Goal: Find specific page/section: Find specific page/section

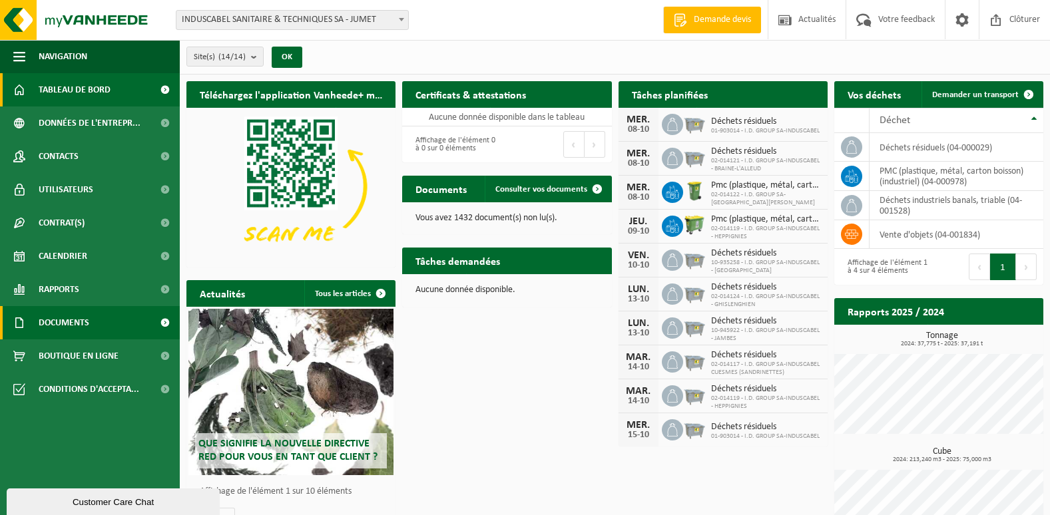
click at [157, 322] on span at bounding box center [165, 322] width 30 height 33
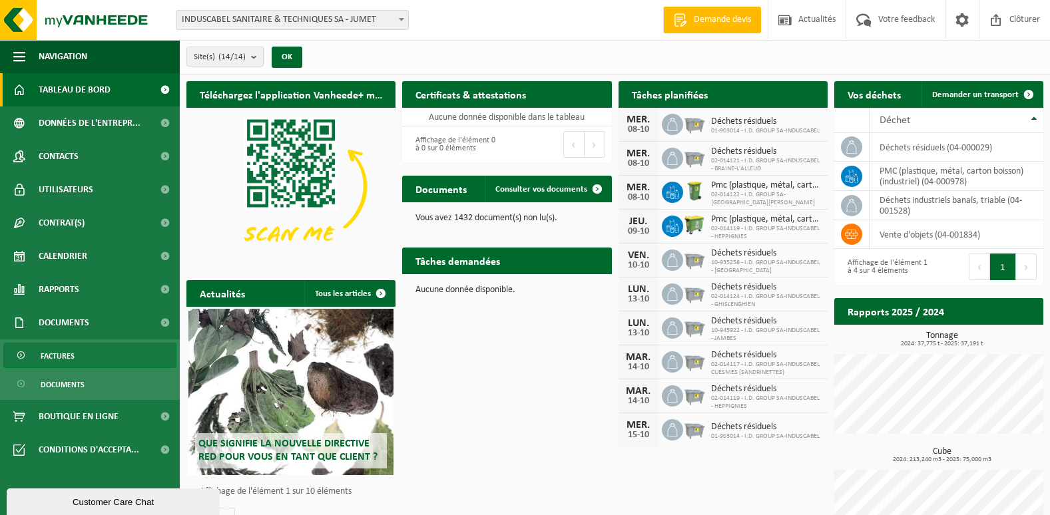
click at [87, 356] on link "Factures" at bounding box center [89, 355] width 173 height 25
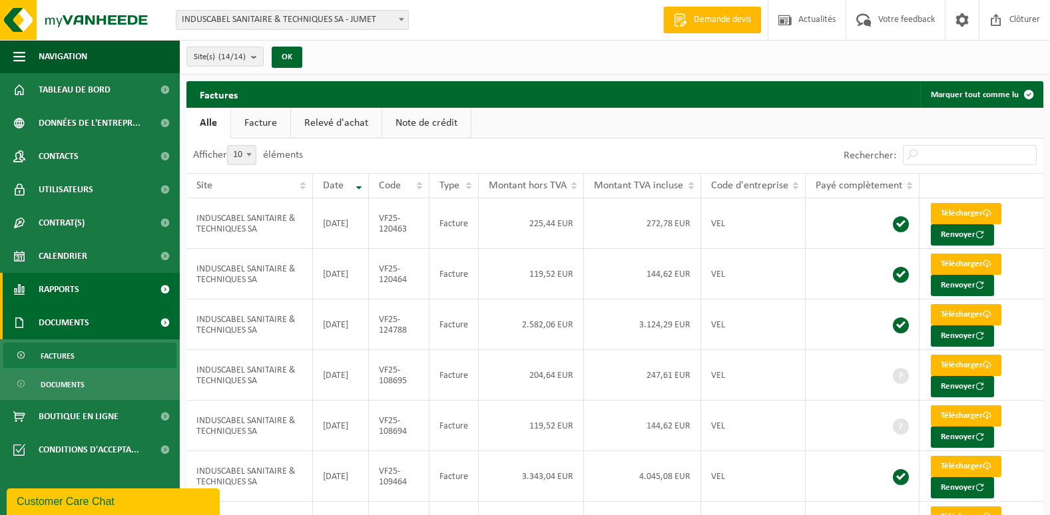
click at [127, 286] on link "Rapports" at bounding box center [90, 289] width 180 height 33
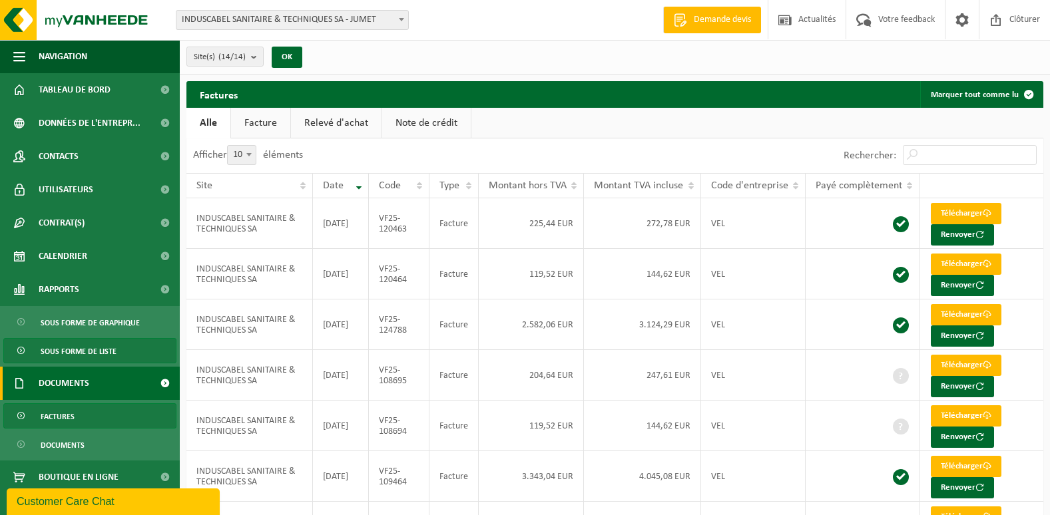
click at [103, 354] on span "Sous forme de liste" at bounding box center [79, 351] width 76 height 25
